Goal: Task Accomplishment & Management: Manage account settings

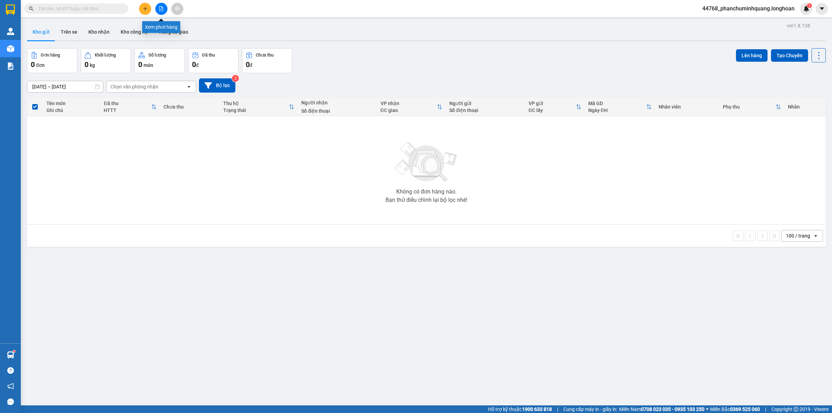
click at [158, 7] on button at bounding box center [161, 9] width 12 height 12
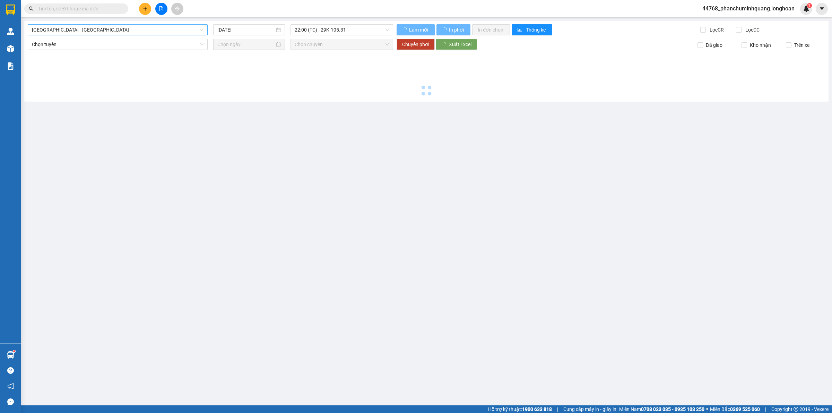
click at [123, 31] on span "[GEOGRAPHIC_DATA] - [GEOGRAPHIC_DATA]" at bounding box center [118, 30] width 172 height 10
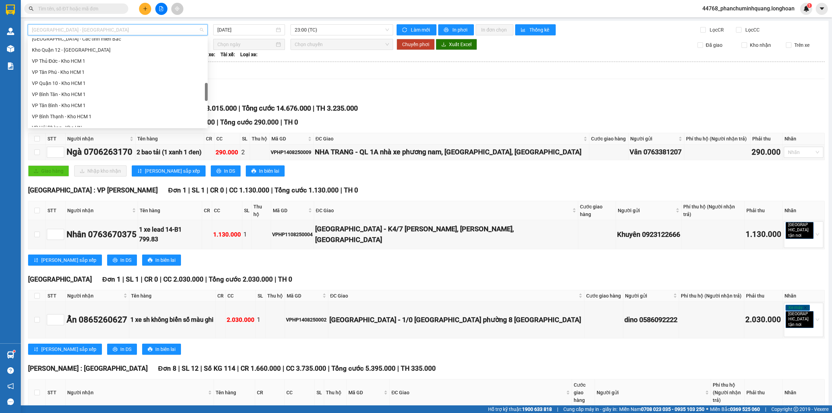
scroll to position [304, 0]
click at [77, 108] on div "VP Hai Bà Trưng - Kho HN" at bounding box center [118, 107] width 172 height 8
type input "[DATE]"
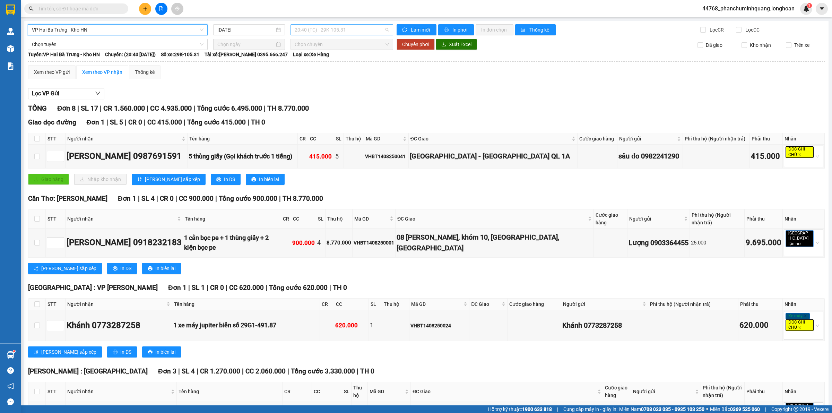
click at [331, 31] on span "20:40 (TC) - 29K-105.31" at bounding box center [342, 30] width 94 height 10
click at [326, 67] on div "22:00 (TC) - 29K-105.31" at bounding box center [320, 66] width 54 height 8
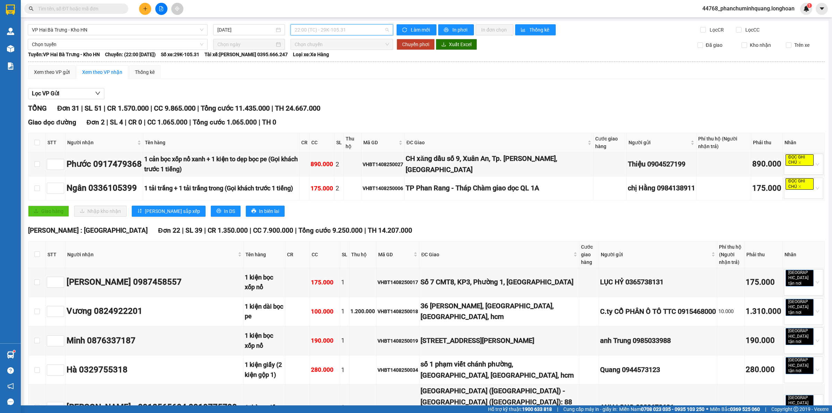
click at [328, 29] on span "22:00 (TC) - 29K-105.31" at bounding box center [342, 30] width 94 height 10
click at [324, 50] on div "20:40 (TC) - 29K-105.31" at bounding box center [320, 54] width 62 height 11
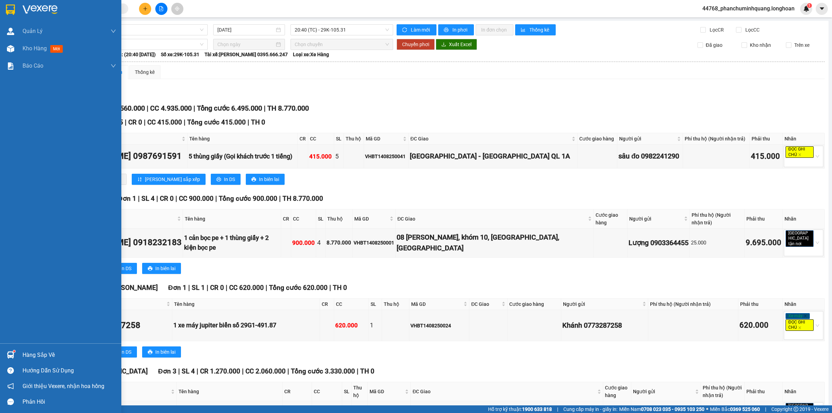
click at [6, 8] on img at bounding box center [10, 10] width 9 height 10
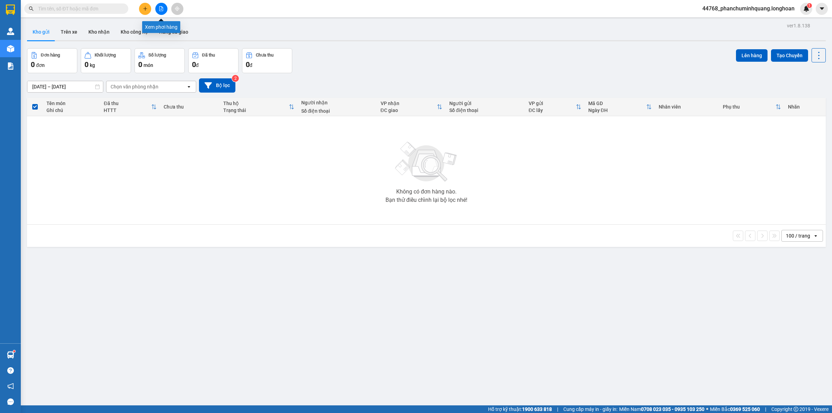
click at [163, 9] on icon "file-add" at bounding box center [162, 8] width 4 height 5
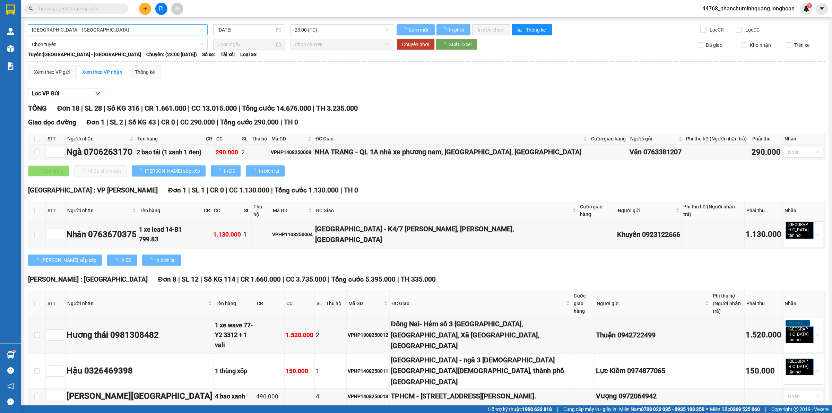
click at [165, 33] on span "[GEOGRAPHIC_DATA] - [GEOGRAPHIC_DATA]" at bounding box center [118, 30] width 172 height 10
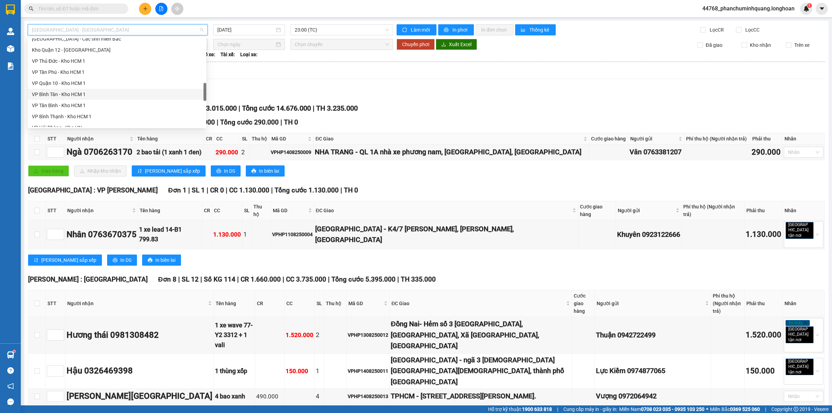
scroll to position [304, 0]
click at [81, 106] on div "VP Hai Bà Trưng - Kho HN" at bounding box center [117, 107] width 170 height 8
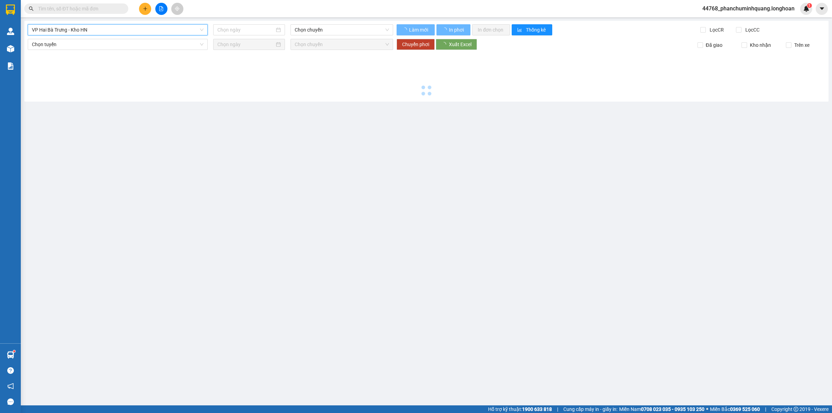
type input "[DATE]"
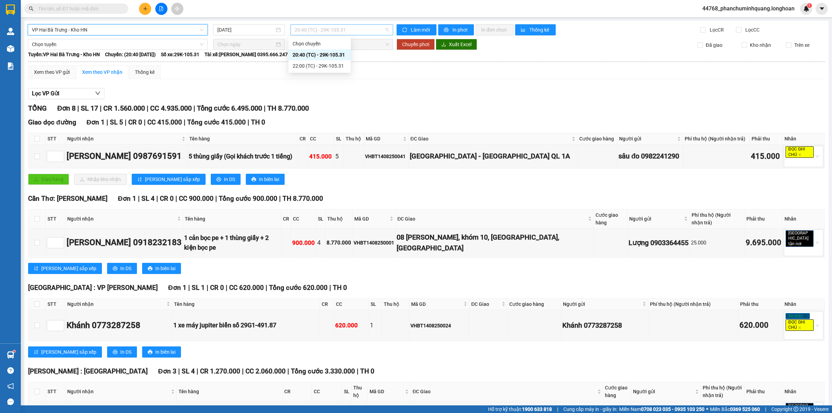
click at [322, 31] on span "20:40 (TC) - 29K-105.31" at bounding box center [342, 30] width 94 height 10
click at [309, 65] on div "22:00 (TC) - 29K-105.31" at bounding box center [320, 66] width 54 height 8
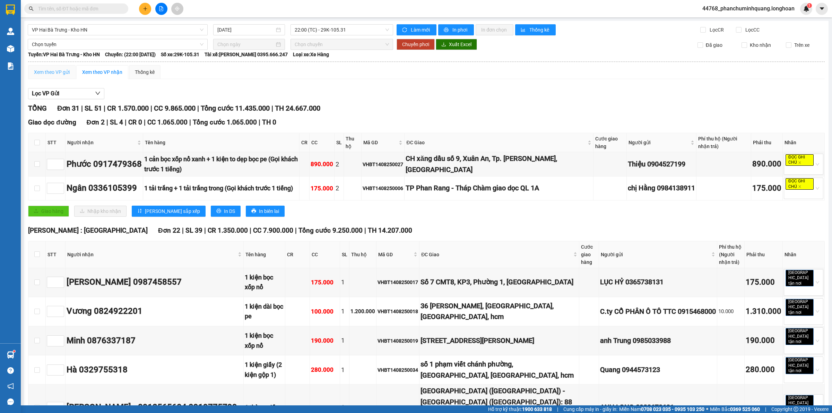
click at [58, 68] on div "Xem theo VP gửi" at bounding box center [52, 72] width 48 height 14
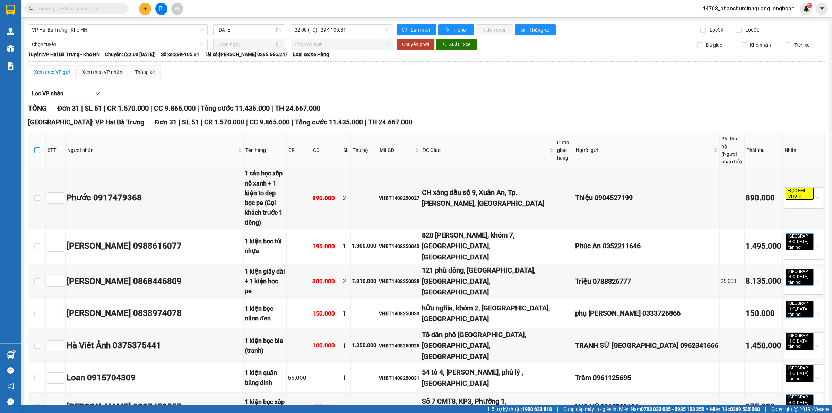
click at [39, 147] on input "checkbox" at bounding box center [37, 150] width 6 height 6
checkbox input "true"
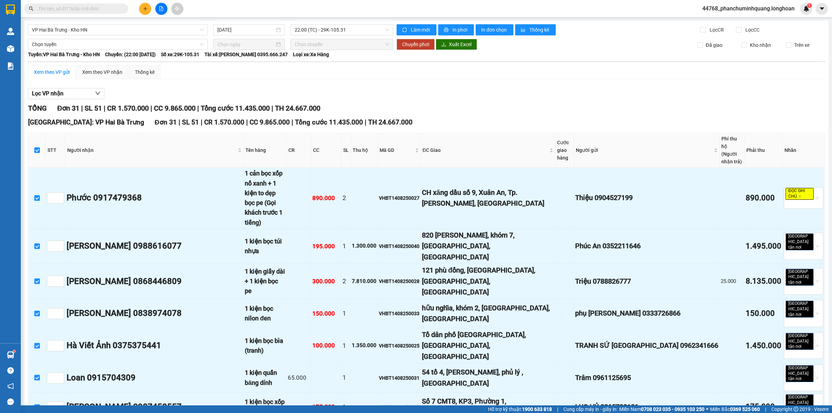
checkbox input "true"
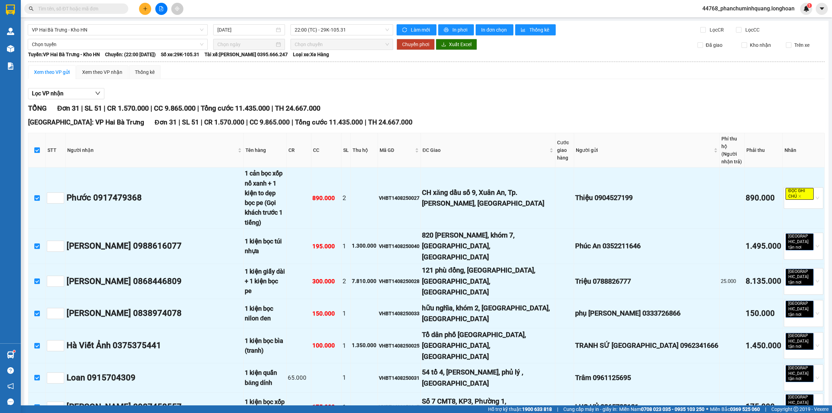
checkbox input "true"
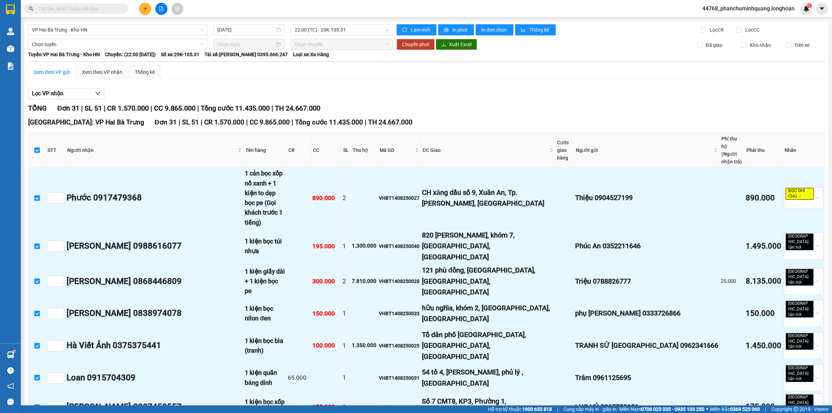
checkbox input "true"
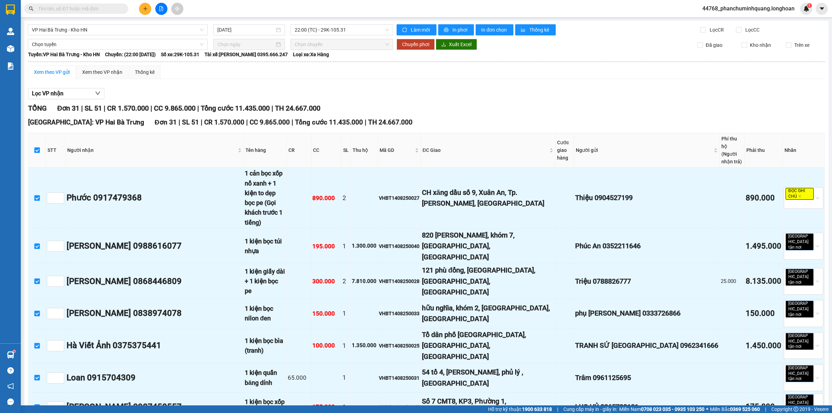
checkbox input "true"
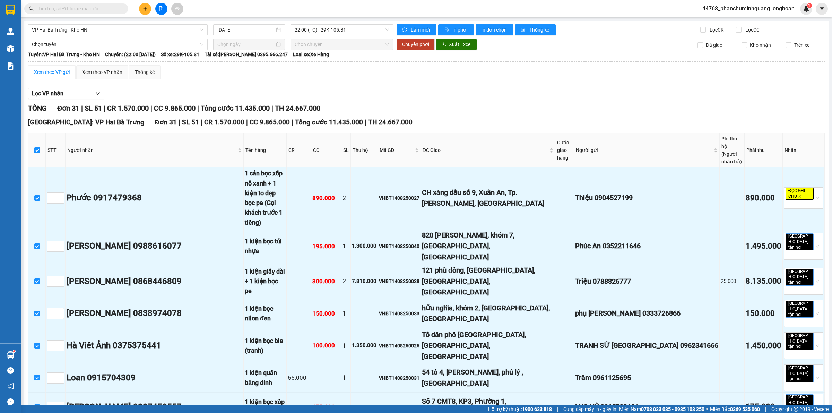
checkbox input "true"
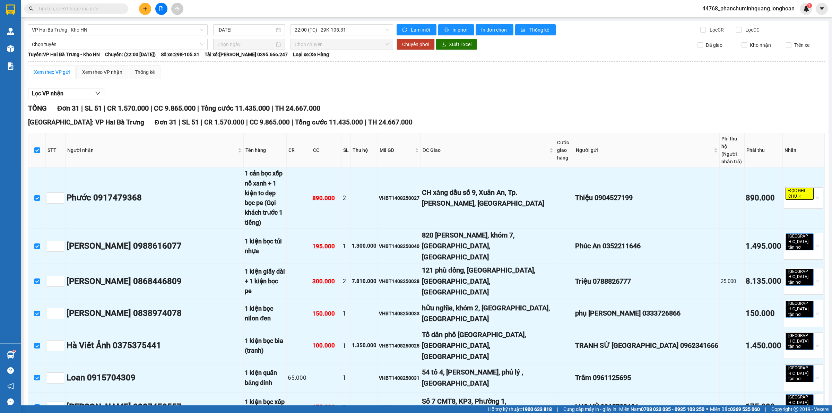
checkbox input "true"
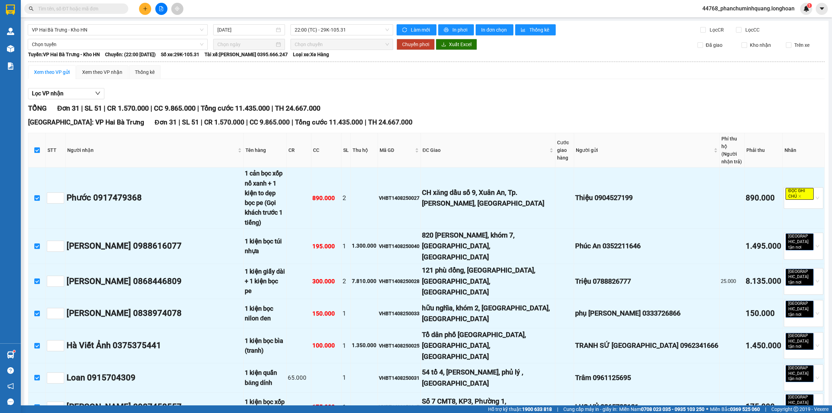
checkbox input "true"
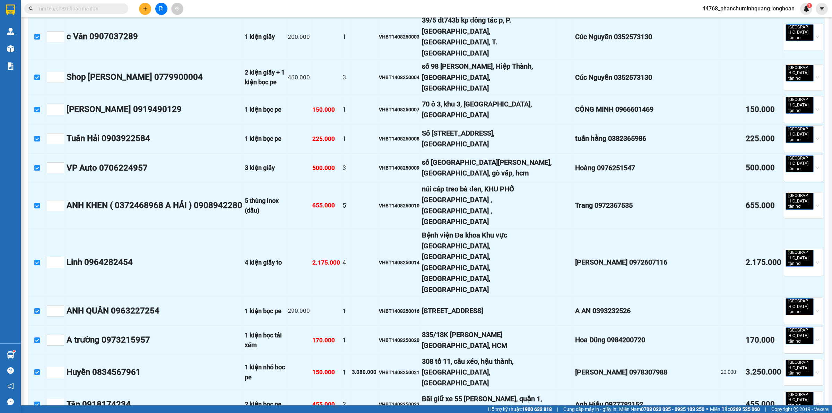
scroll to position [659, 0]
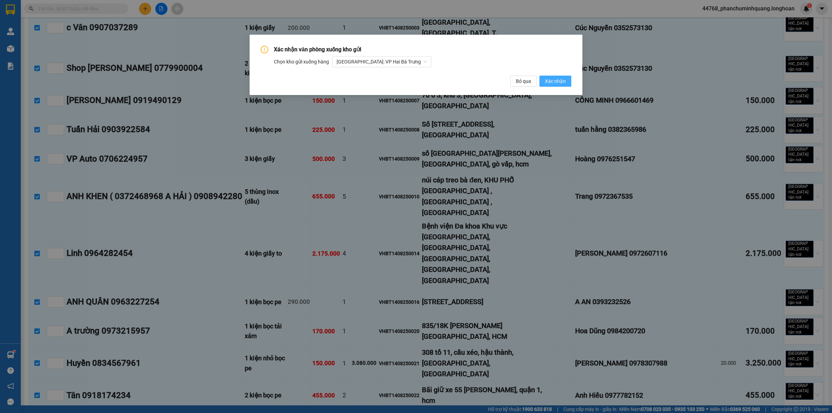
click at [558, 82] on span "Xác nhận" at bounding box center [555, 81] width 21 height 8
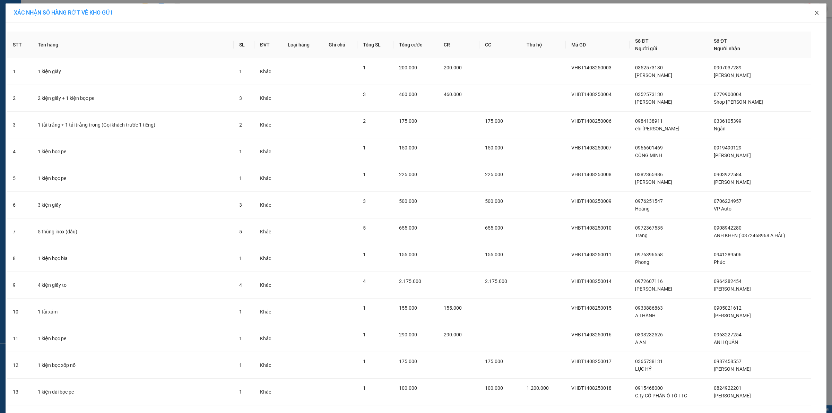
click at [815, 14] on icon "close" at bounding box center [817, 13] width 4 height 4
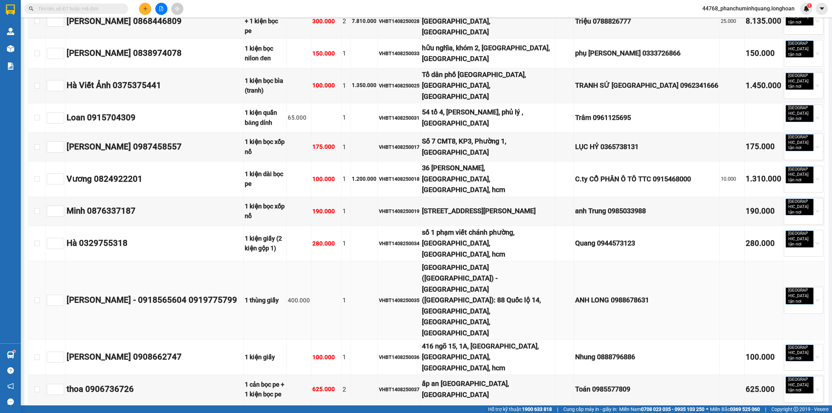
scroll to position [304, 0]
